Goal: Task Accomplishment & Management: Complete application form

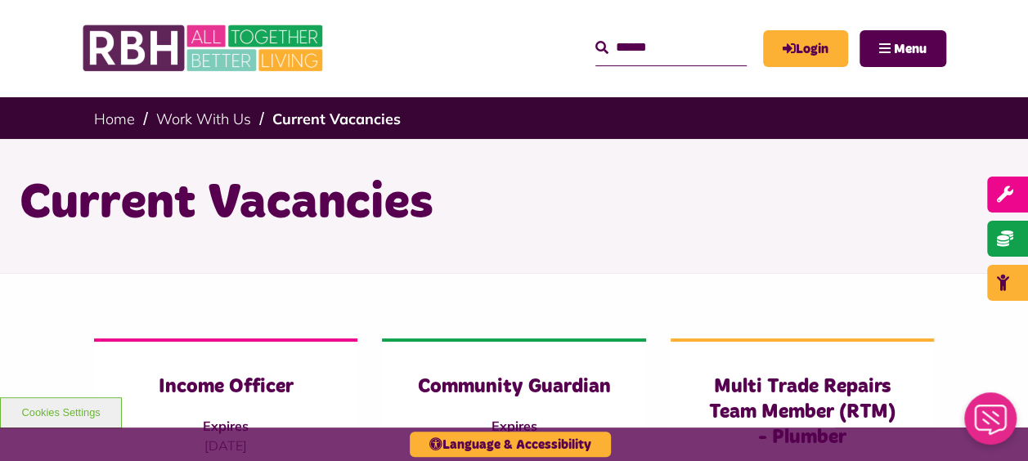
click at [134, 210] on h1 "Current Vacancies" at bounding box center [514, 204] width 989 height 64
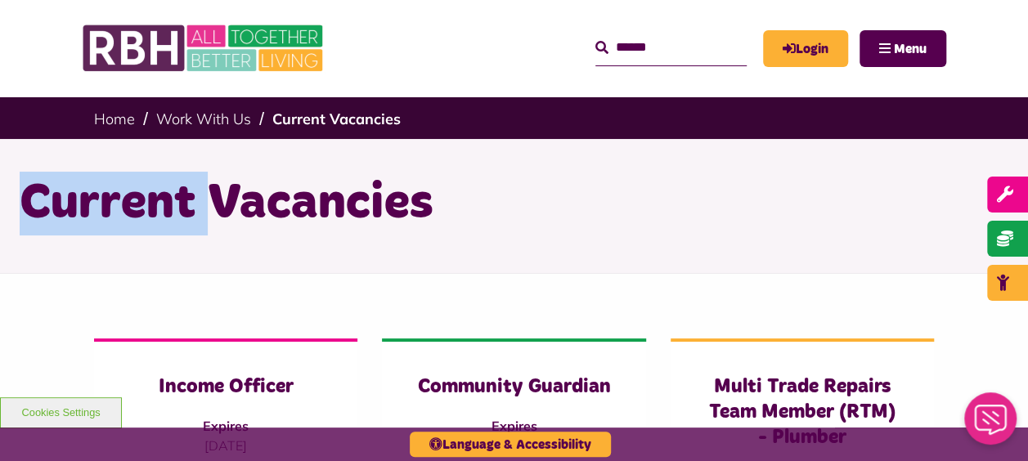
click at [134, 210] on h1 "Current Vacancies" at bounding box center [514, 204] width 989 height 64
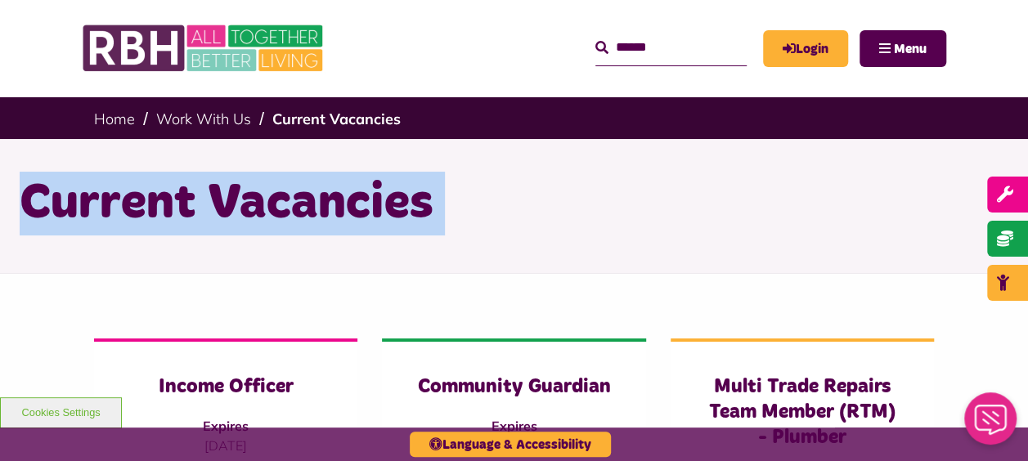
click at [134, 210] on h1 "Current Vacancies" at bounding box center [514, 204] width 989 height 64
drag, startPoint x: 134, startPoint y: 210, endPoint x: 28, endPoint y: 239, distance: 110.1
click at [28, 240] on div "Current Vacancies" at bounding box center [514, 203] width 1014 height 129
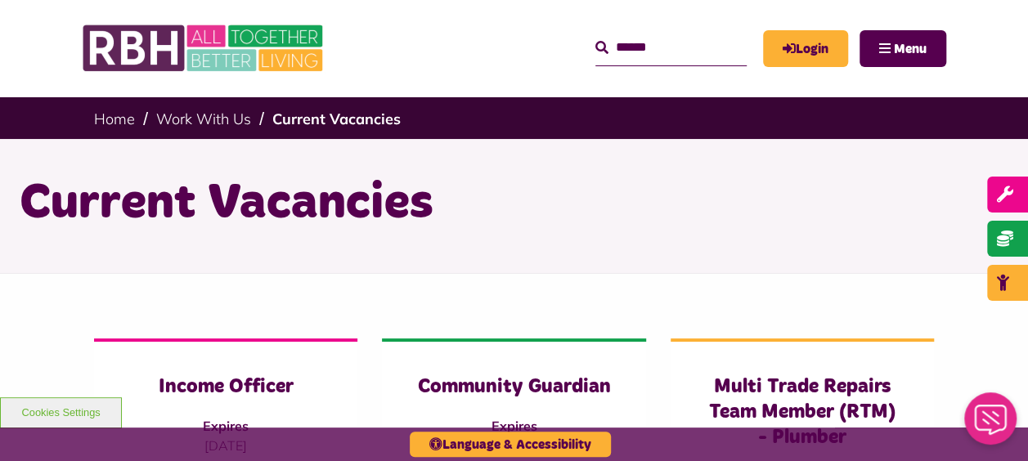
drag, startPoint x: 33, startPoint y: 196, endPoint x: 414, endPoint y: 238, distance: 384.0
click at [419, 237] on div "Current Vacancies" at bounding box center [514, 203] width 1014 height 129
click at [91, 238] on div "Current Vacancies" at bounding box center [514, 203] width 1014 height 129
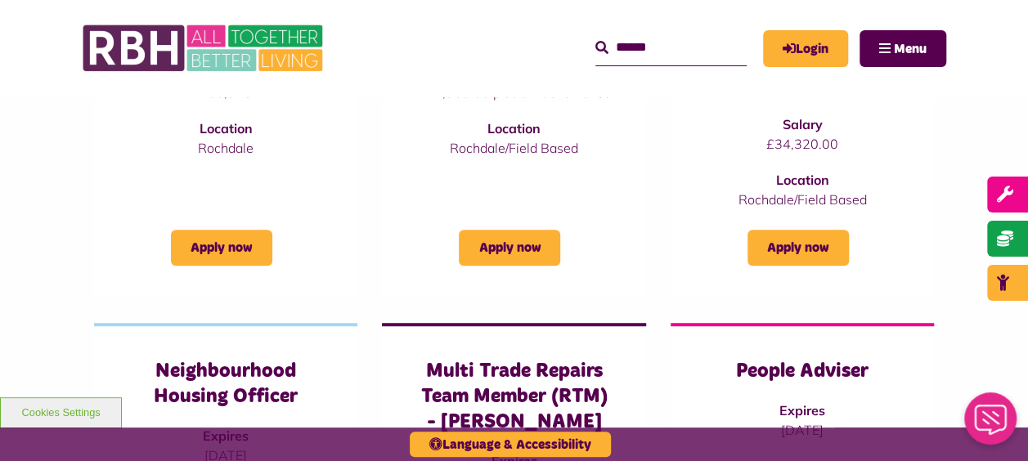
scroll to position [654, 0]
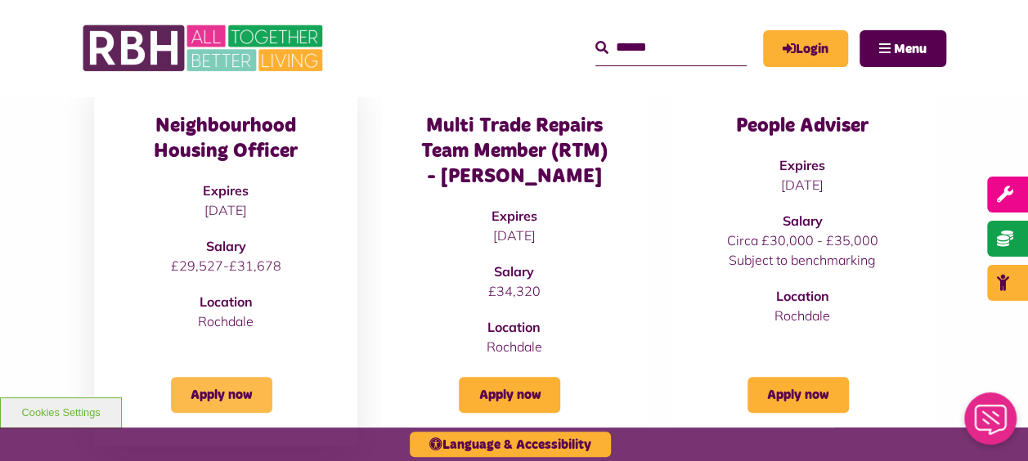
click at [196, 401] on link "Apply now" at bounding box center [221, 395] width 101 height 36
